Goal: Transaction & Acquisition: Purchase product/service

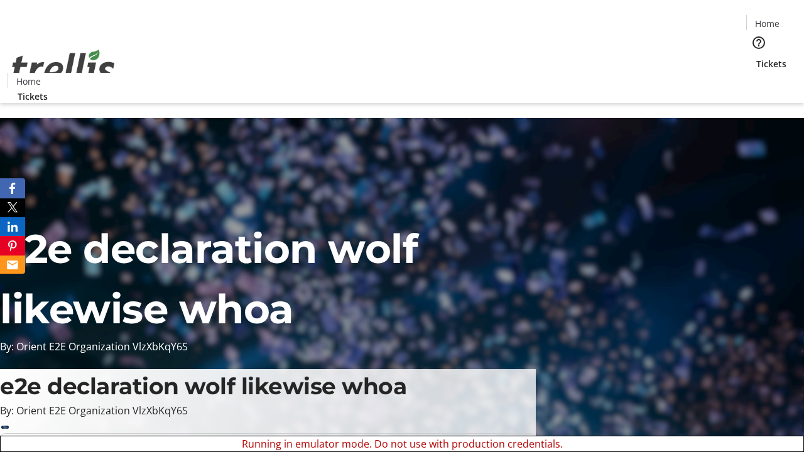
click at [768, 19] on span "Sign Up" at bounding box center [773, 17] width 36 height 15
type input "[PERSON_NAME][EMAIL_ADDRESS][DOMAIN_NAME]"
type input "[PERSON_NAME]"
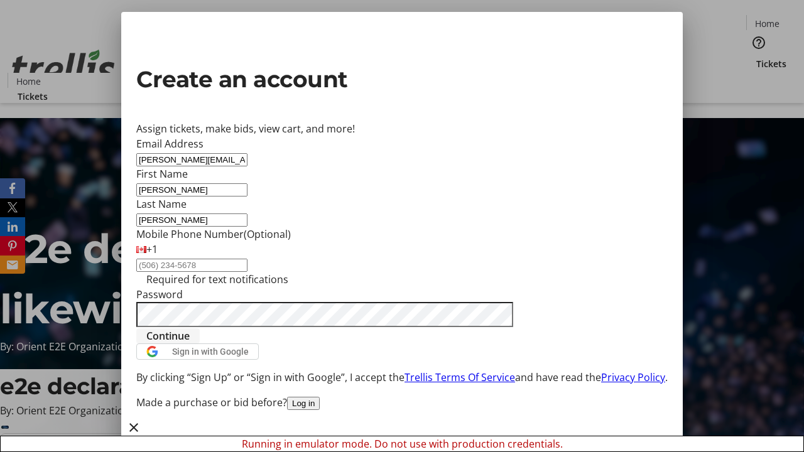
click at [190, 343] on span "Continue" at bounding box center [167, 335] width 43 height 15
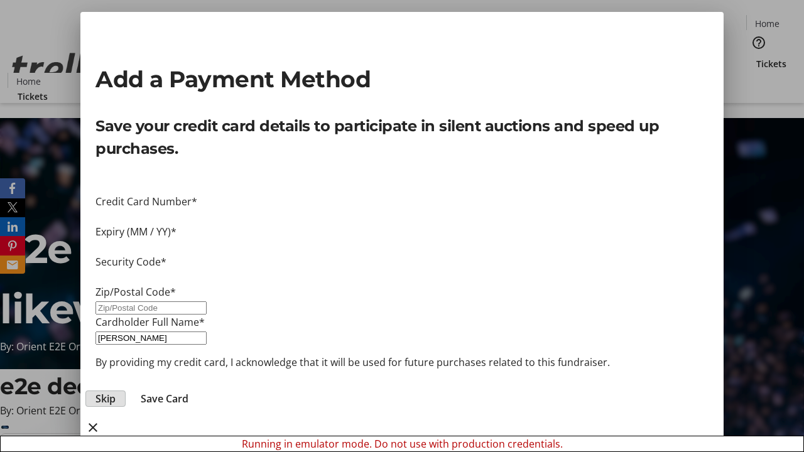
click at [116, 391] on span "Skip" at bounding box center [105, 398] width 20 height 15
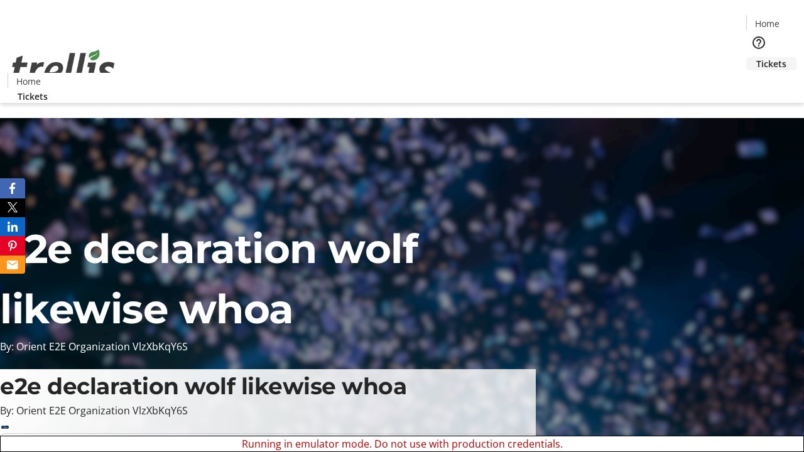
click at [756, 57] on span "Tickets" at bounding box center [771, 63] width 30 height 13
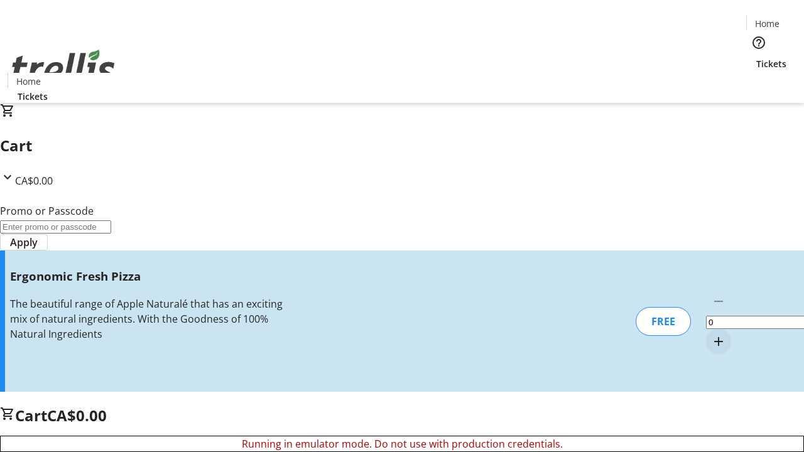
click at [711, 334] on mat-icon "Increment by one" at bounding box center [718, 341] width 15 height 15
type input "1"
